Goal: Find specific page/section: Find specific page/section

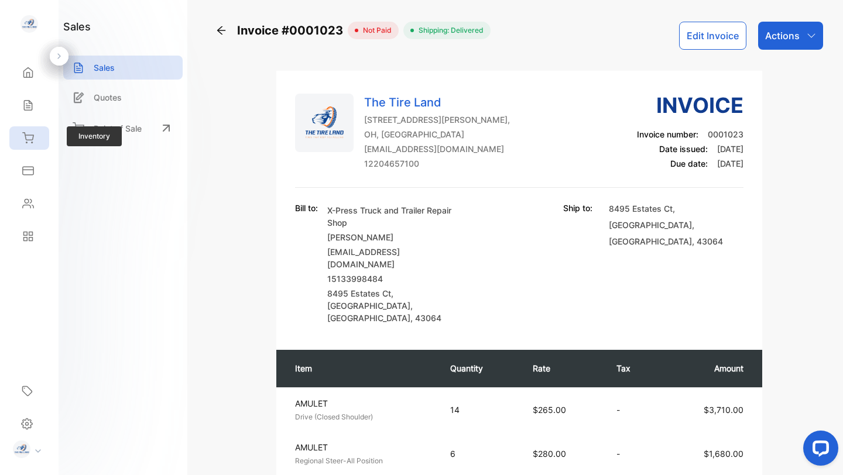
scroll to position [686, 0]
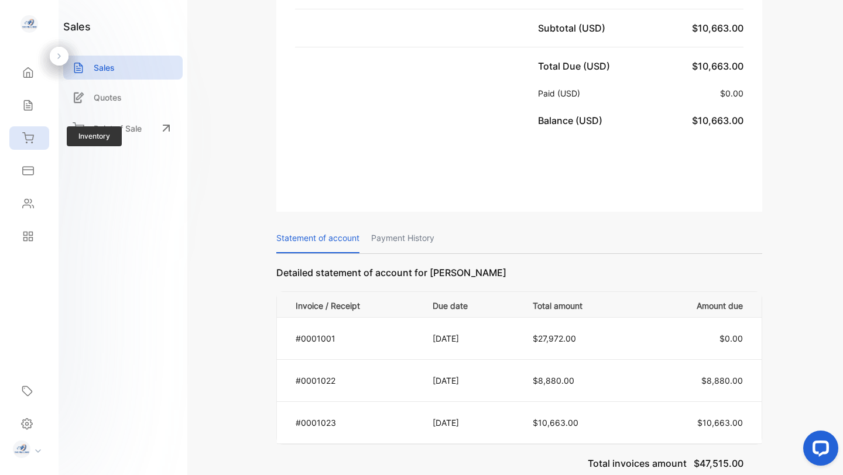
click at [28, 146] on div "Inventory" at bounding box center [29, 137] width 40 height 23
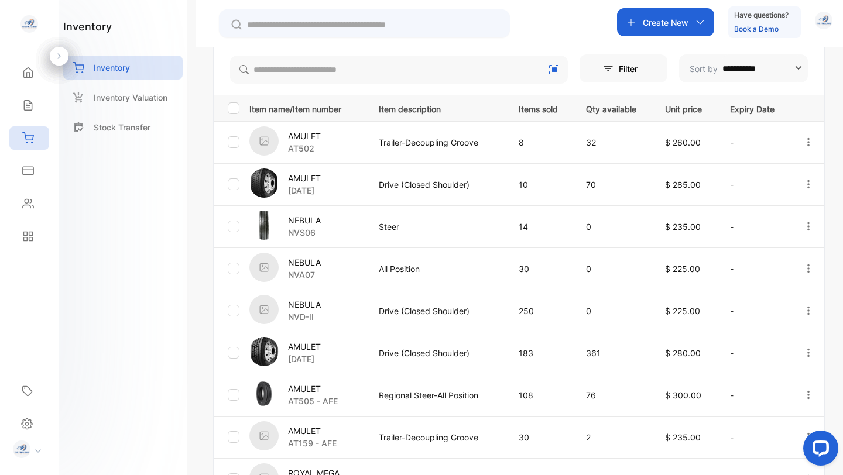
scroll to position [212, 0]
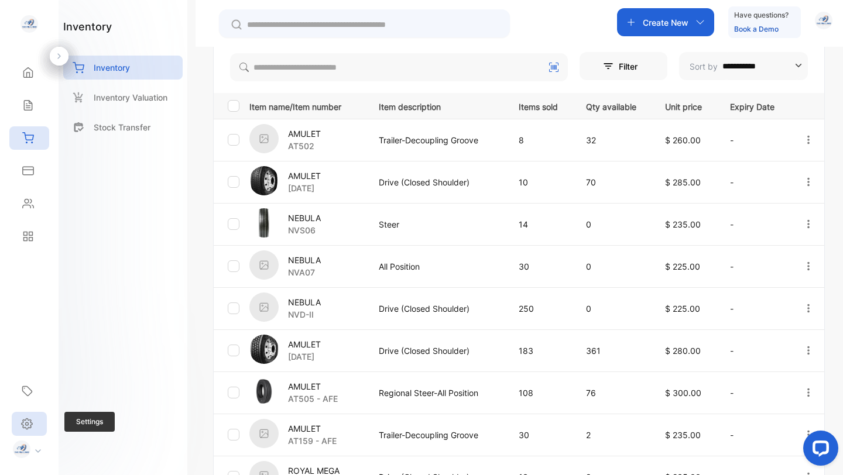
click at [31, 422] on icon at bounding box center [27, 423] width 11 height 11
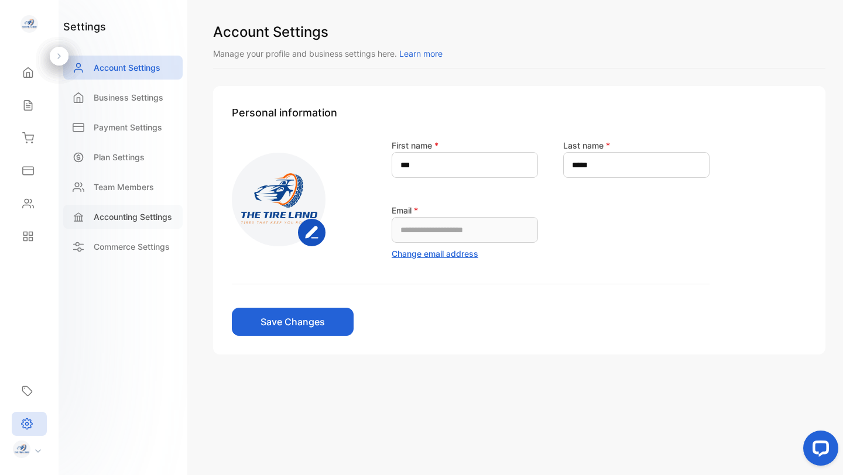
click at [125, 215] on p "Accounting Settings" at bounding box center [133, 217] width 78 height 12
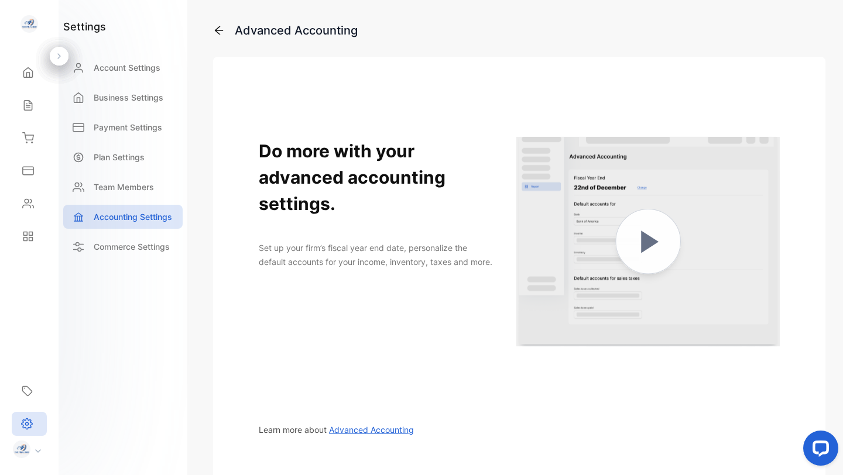
click at [374, 427] on span "Advanced Accounting" at bounding box center [371, 430] width 85 height 10
